Goal: Task Accomplishment & Management: Use online tool/utility

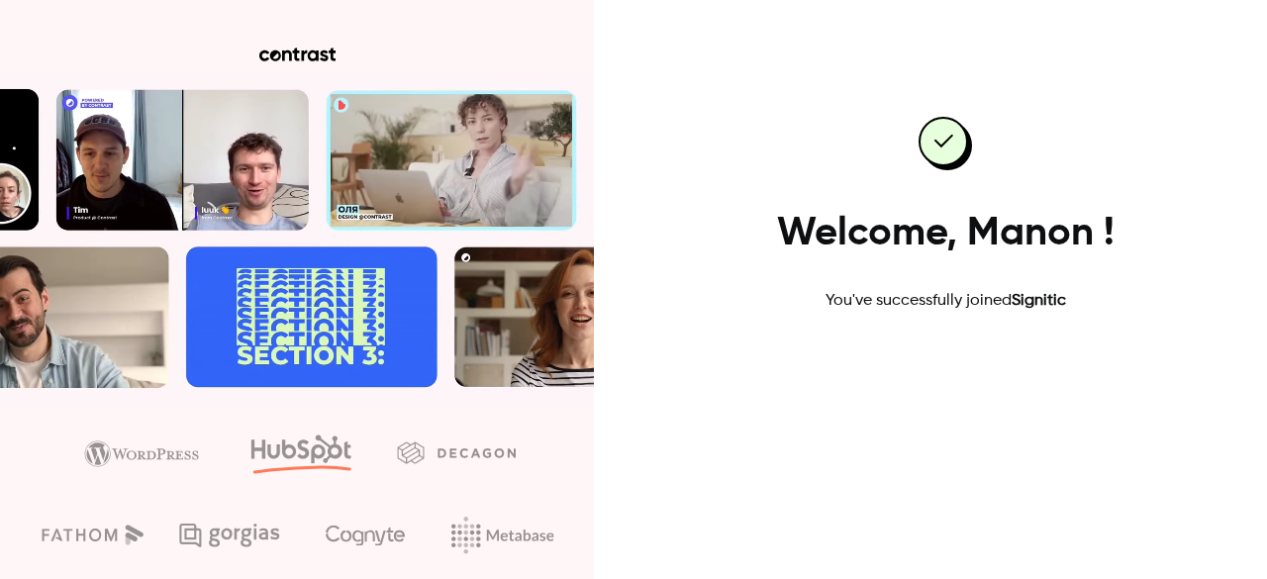
click at [951, 383] on link "Go to dashboard" at bounding box center [945, 376] width 168 height 48
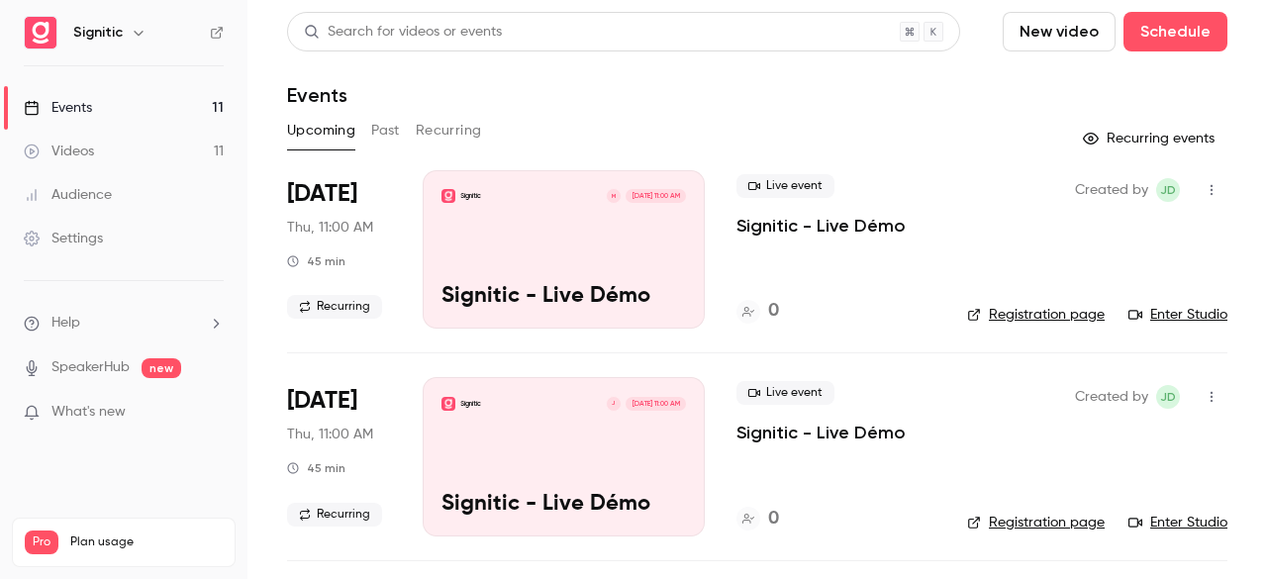
click at [1067, 23] on button "New video" at bounding box center [1059, 32] width 113 height 40
click at [1070, 74] on li "Record" at bounding box center [1102, 85] width 214 height 51
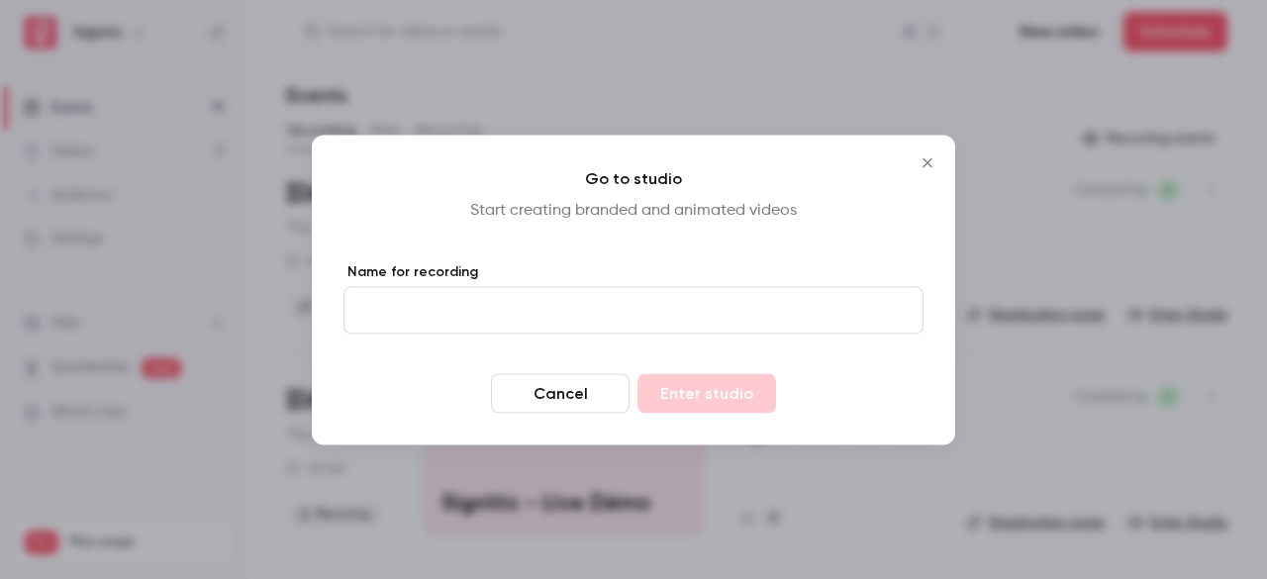
click at [924, 163] on icon "Close" at bounding box center [928, 162] width 24 height 16
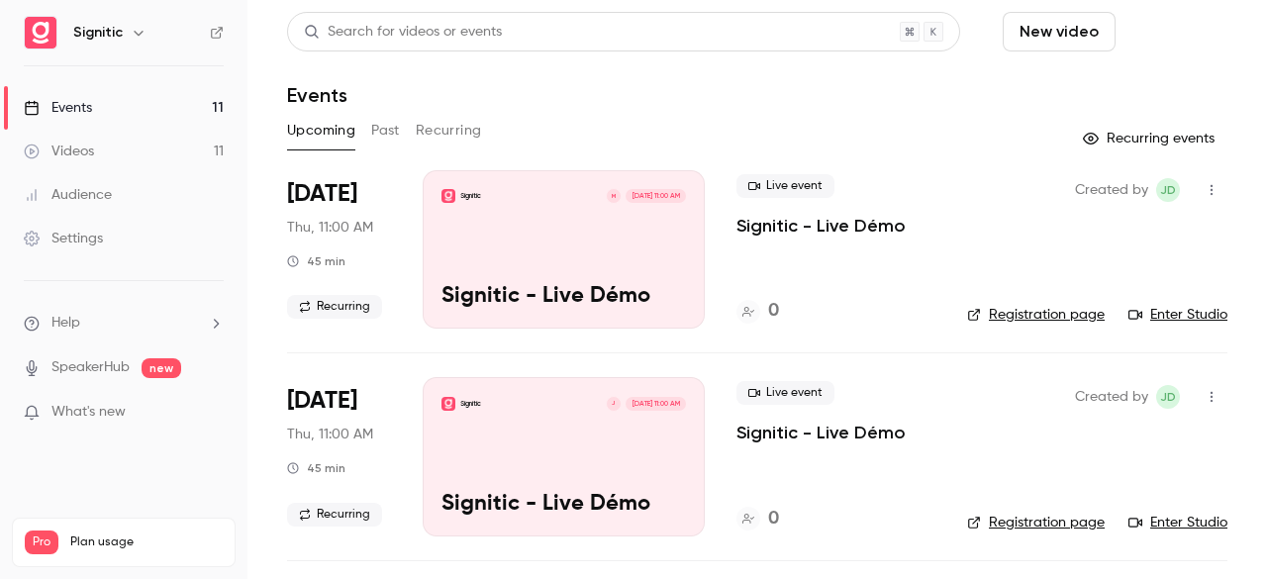
click at [1158, 31] on button "Schedule" at bounding box center [1176, 32] width 104 height 40
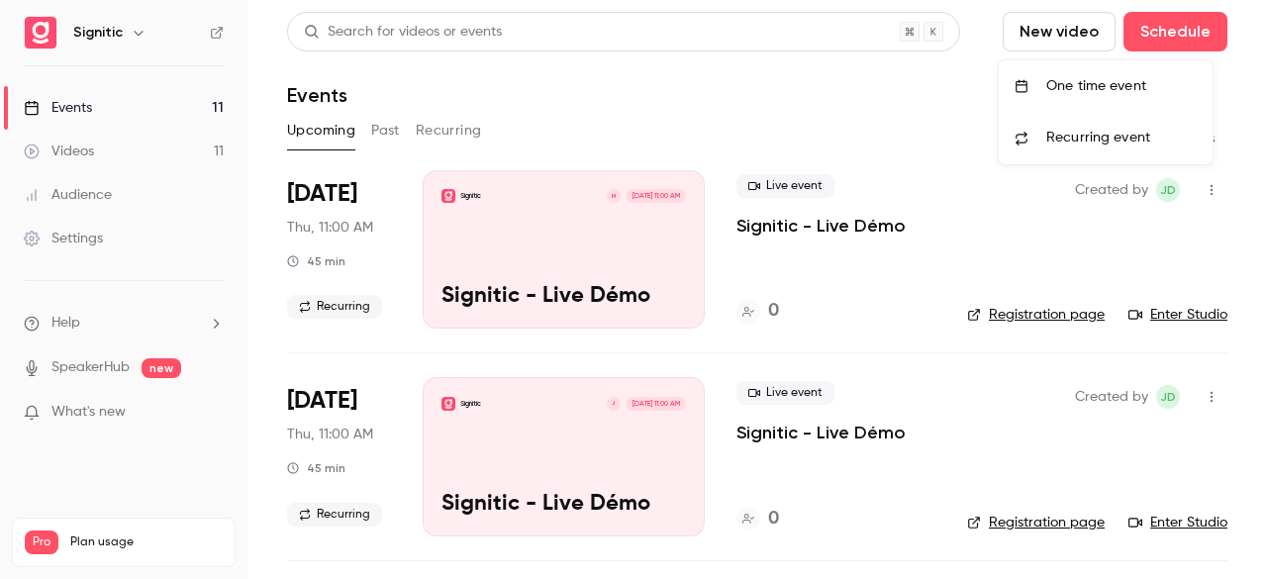
click at [941, 114] on div at bounding box center [633, 289] width 1267 height 579
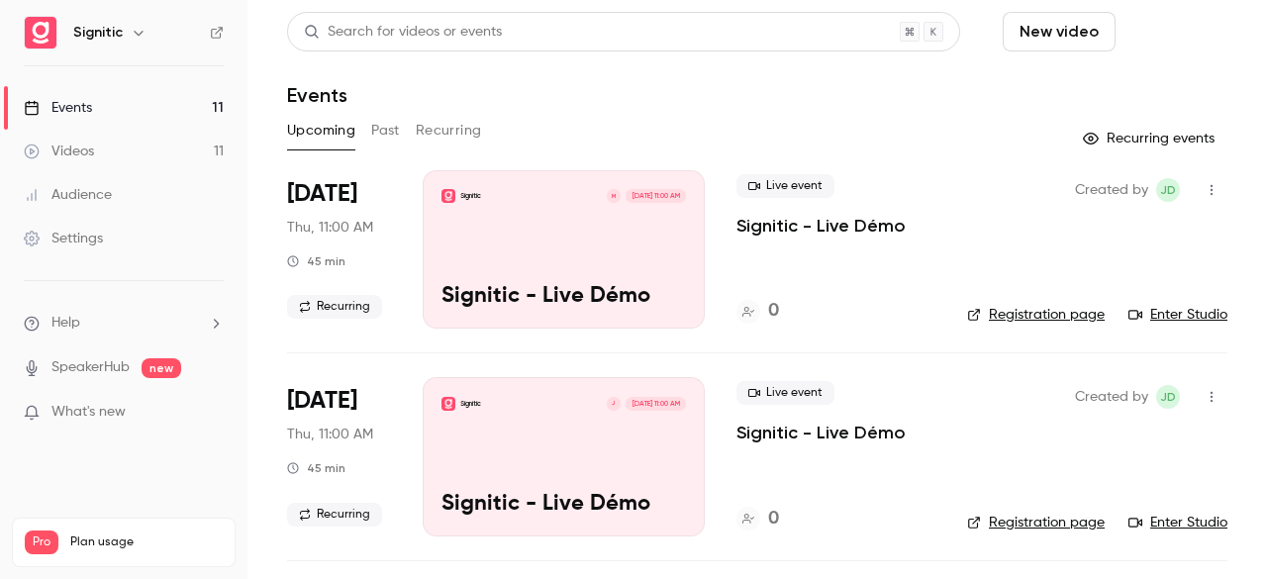
click at [1182, 25] on button "Schedule" at bounding box center [1176, 32] width 104 height 40
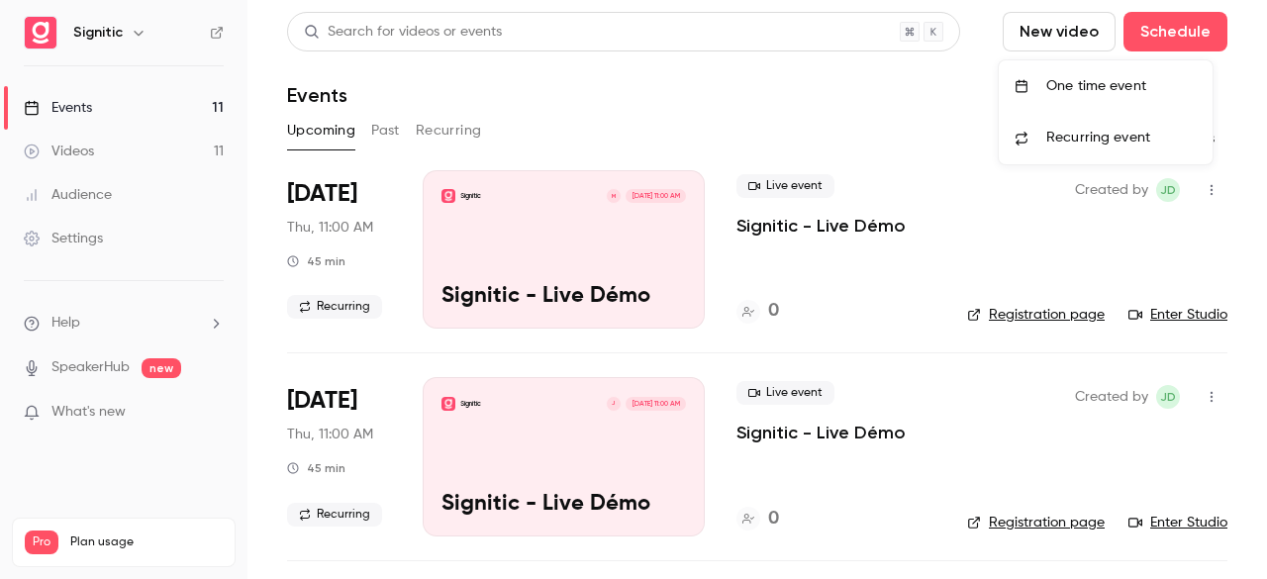
click at [909, 115] on div at bounding box center [633, 289] width 1267 height 579
click at [570, 251] on div "Signitic M Oct 16, 11:00 AM Signitic - Live Démo" at bounding box center [564, 249] width 282 height 158
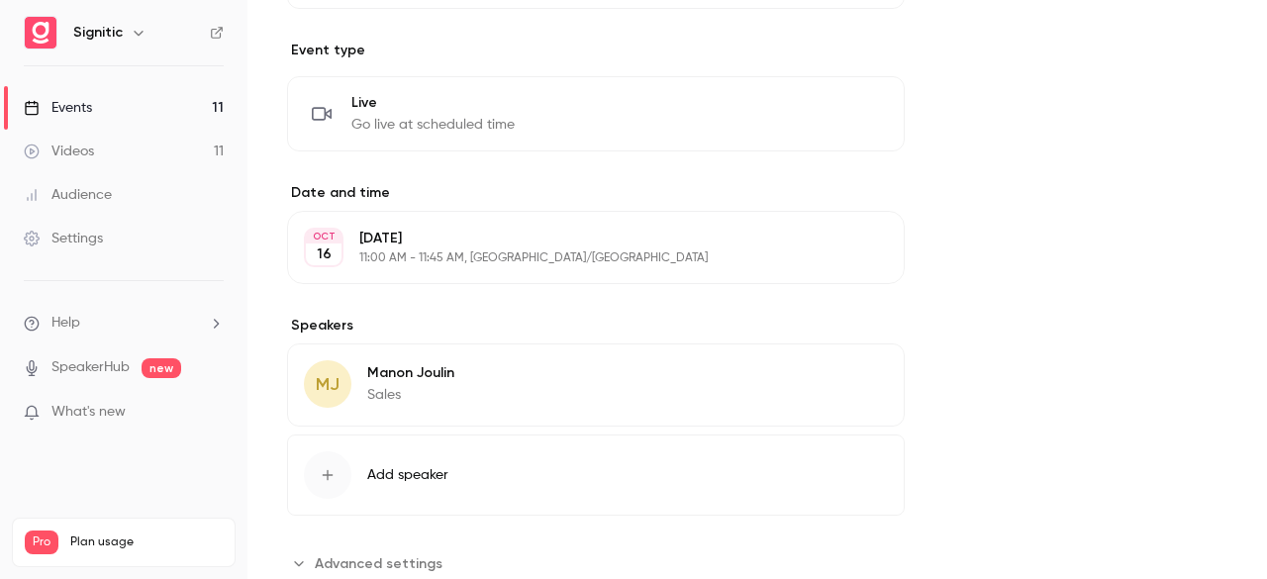
scroll to position [718, 0]
click at [468, 112] on div "Live Go live at scheduled time" at bounding box center [432, 114] width 163 height 42
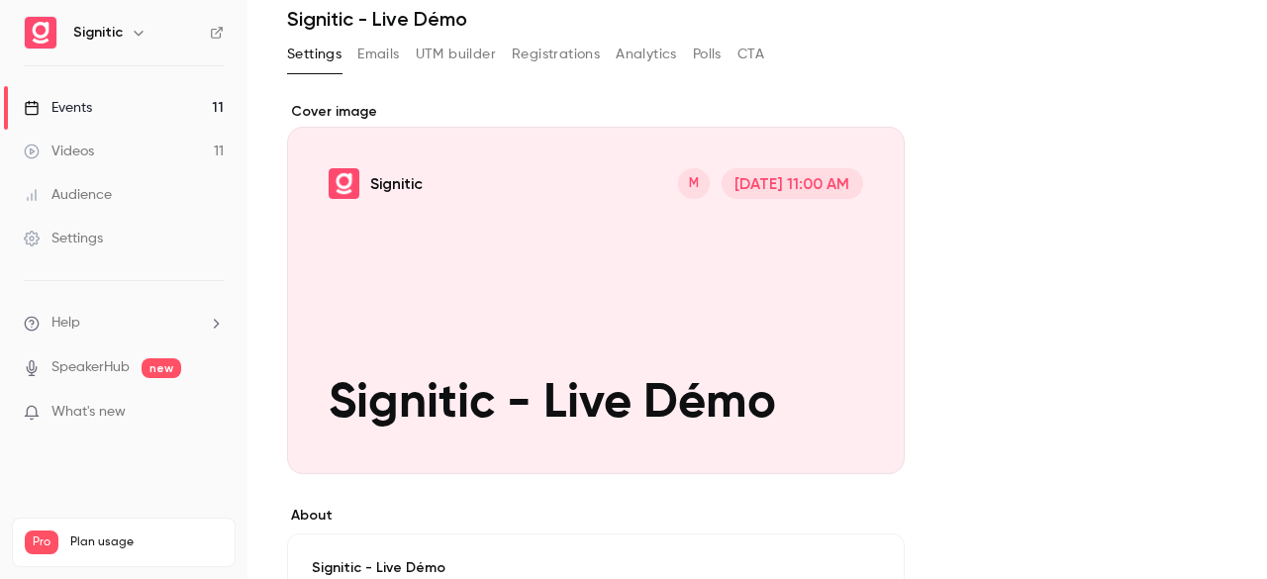
scroll to position [0, 0]
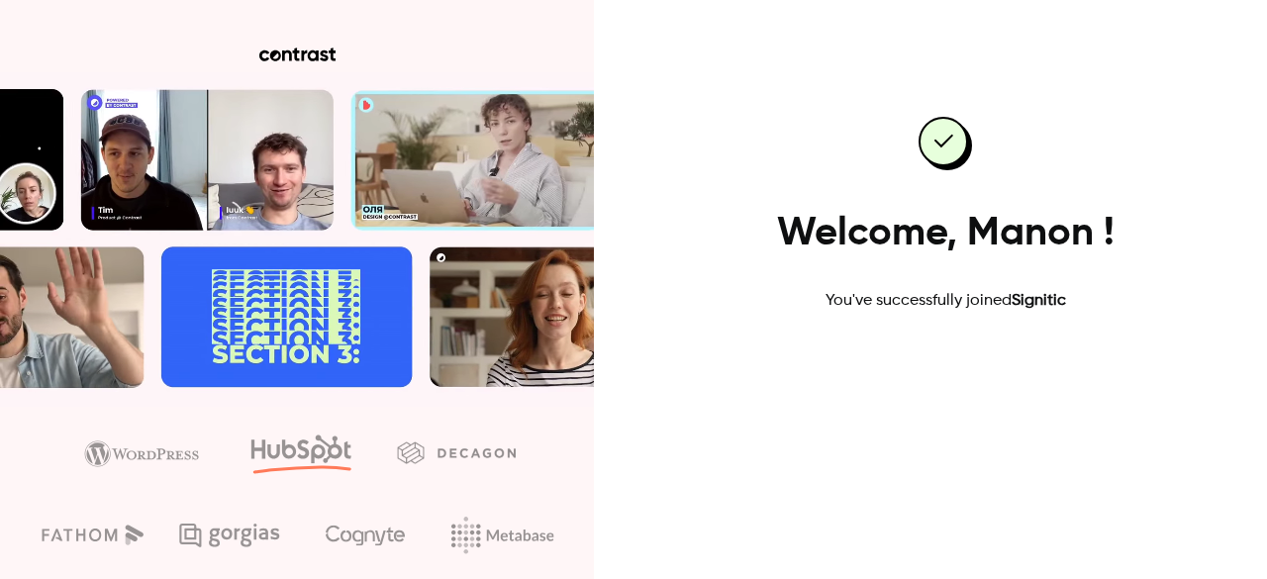
click at [937, 375] on link "Go to dashboard" at bounding box center [945, 376] width 168 height 48
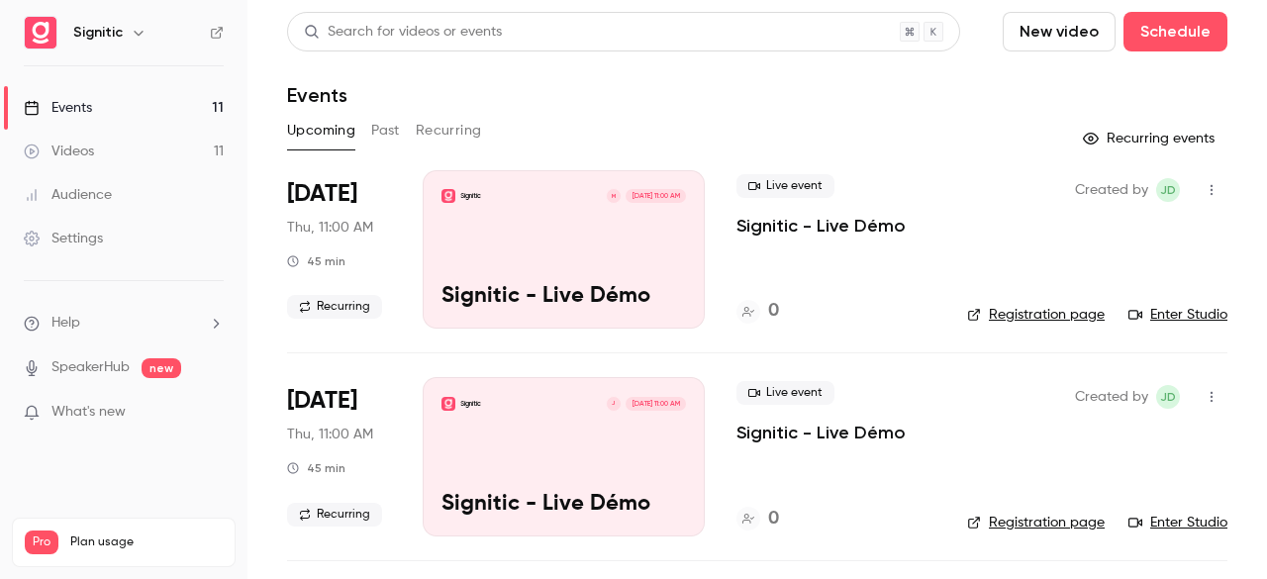
click at [1170, 310] on link "Enter Studio" at bounding box center [1178, 315] width 99 height 20
click at [1177, 314] on link "Enter Studio" at bounding box center [1178, 315] width 99 height 20
click at [1176, 311] on link "Enter Studio" at bounding box center [1178, 315] width 99 height 20
